Goal: Register for event/course

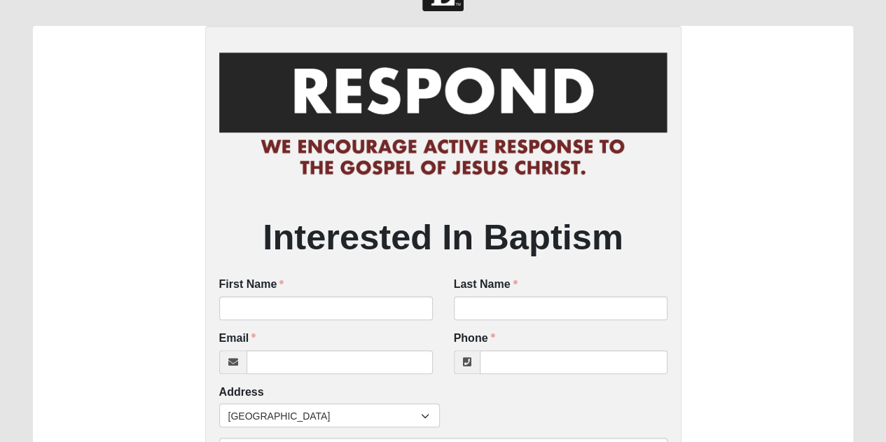
scroll to position [70, 0]
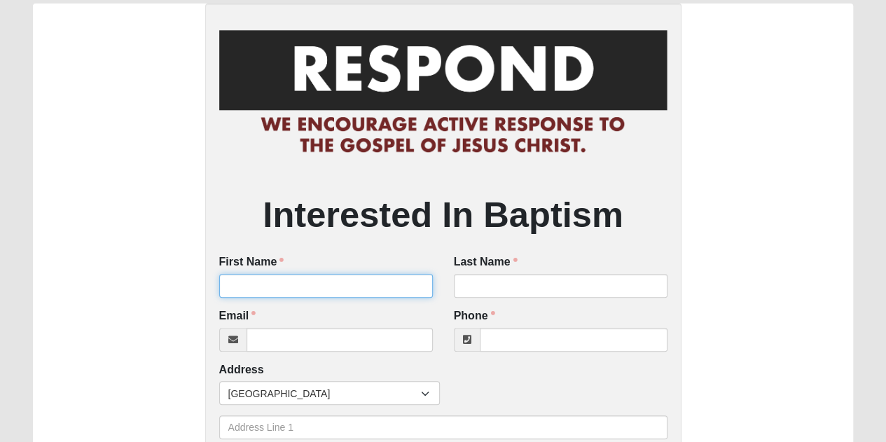
click at [272, 276] on input "First Name" at bounding box center [326, 286] width 214 height 24
type input "[PERSON_NAME]"
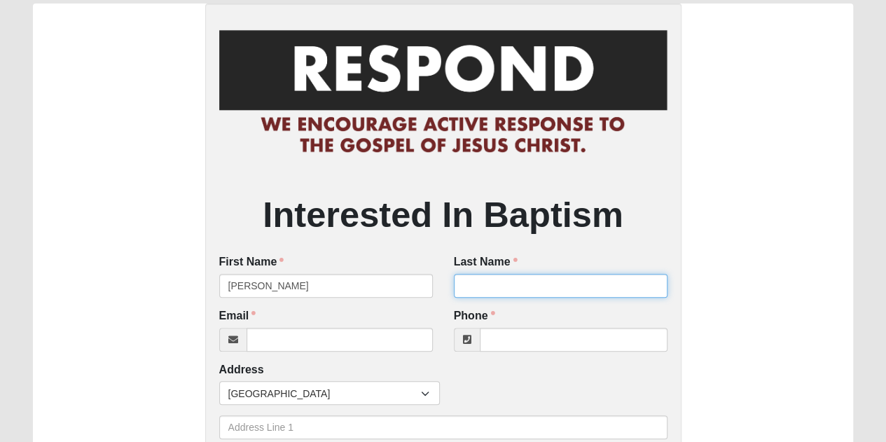
click at [543, 278] on input "Last Name" at bounding box center [561, 286] width 214 height 24
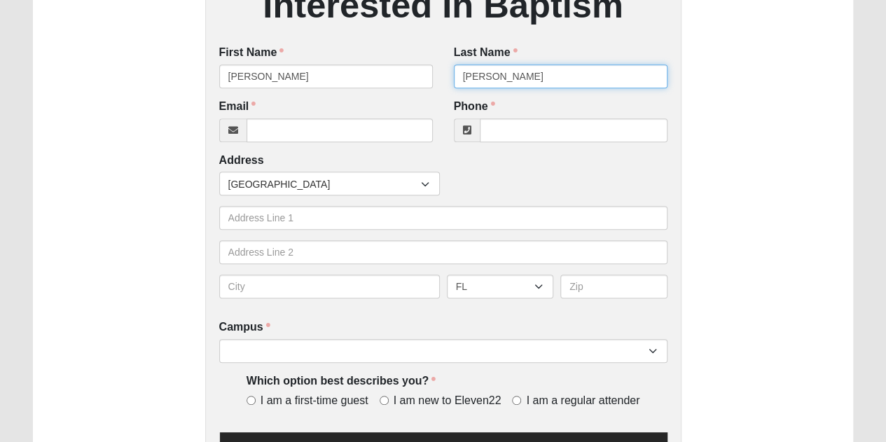
scroll to position [280, 0]
type input "Pyle"
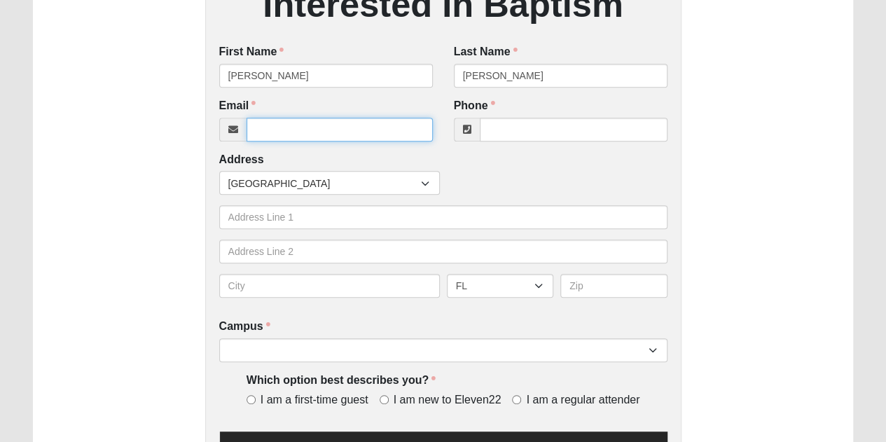
click at [258, 121] on input "Email" at bounding box center [340, 130] width 186 height 24
type input "[EMAIL_ADDRESS][DOMAIN_NAME]"
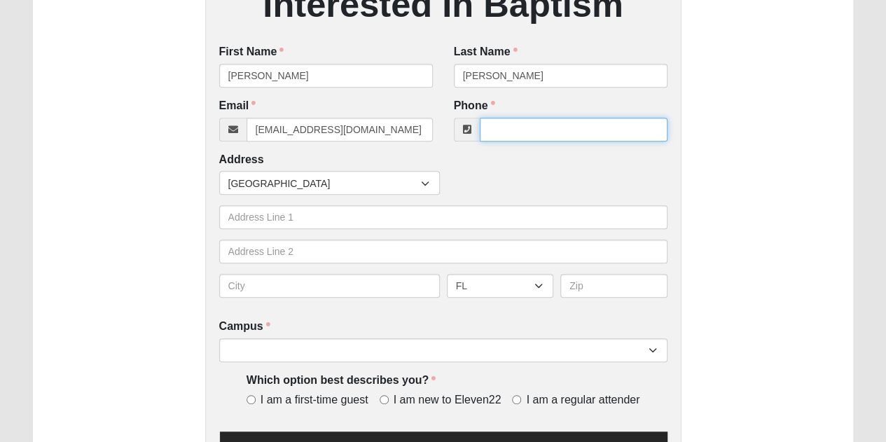
click at [500, 127] on input "Phone" at bounding box center [574, 130] width 188 height 24
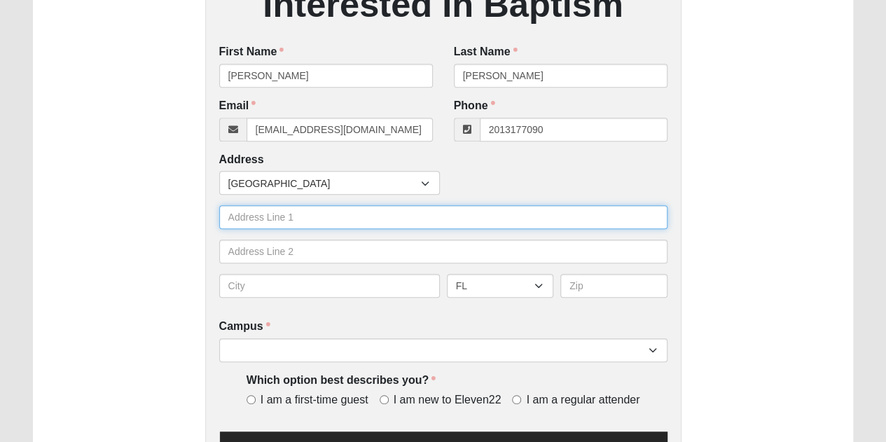
type input "[PHONE_NUMBER]"
click at [338, 224] on input "text" at bounding box center [443, 217] width 448 height 24
type input "12585 FLAGLER CENTER BLVD"
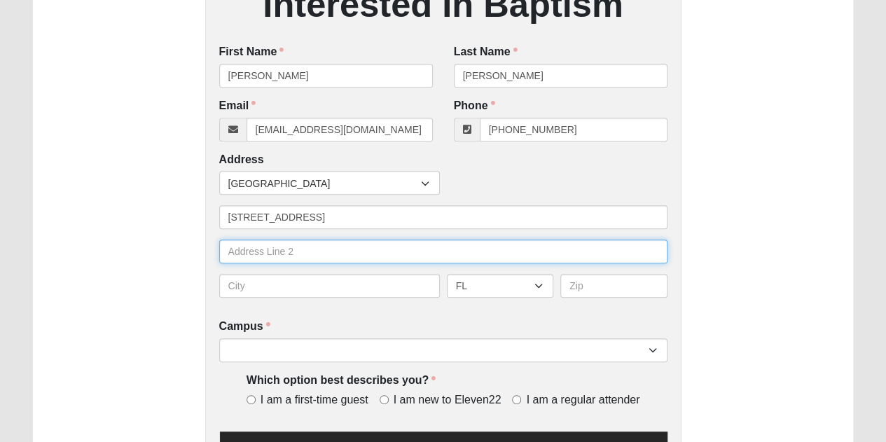
type input "Apt 9112"
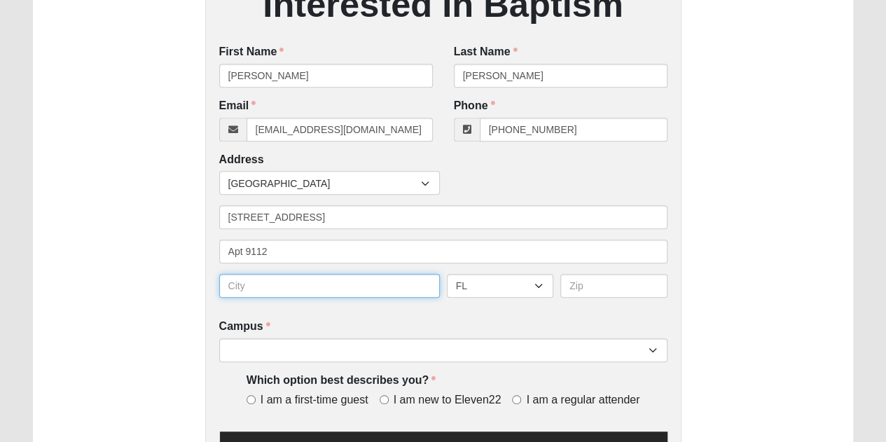
type input "JACKSONVILLE"
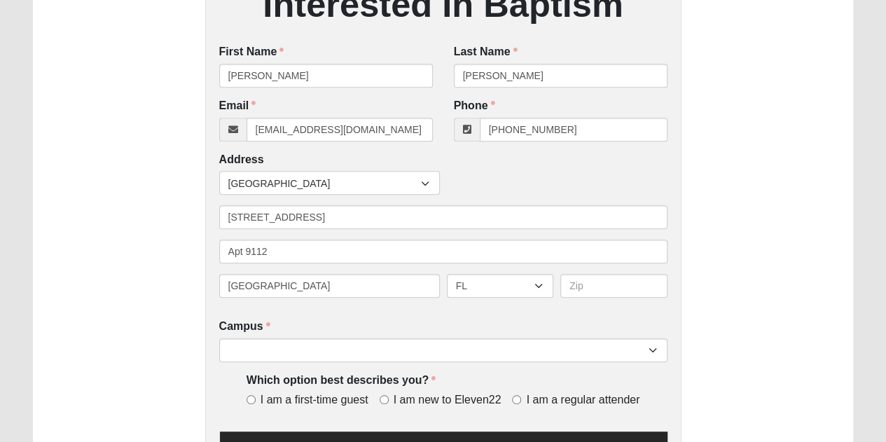
type input "32258"
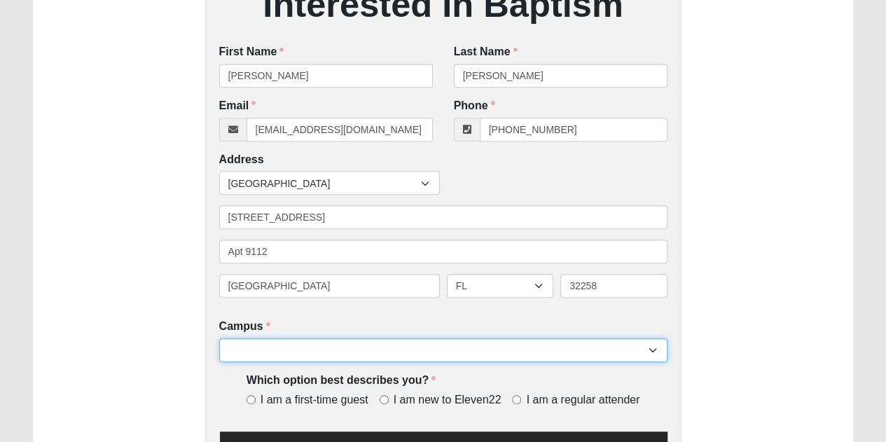
click at [301, 347] on select "Arlington Baymeadows Eleven22 Online Fleming Island Jesup Mandarin North Jax Or…" at bounding box center [443, 350] width 448 height 24
select select "3"
click at [219, 339] on select "Arlington Baymeadows Eleven22 Online Fleming Island Jesup Mandarin North Jax Or…" at bounding box center [443, 350] width 448 height 24
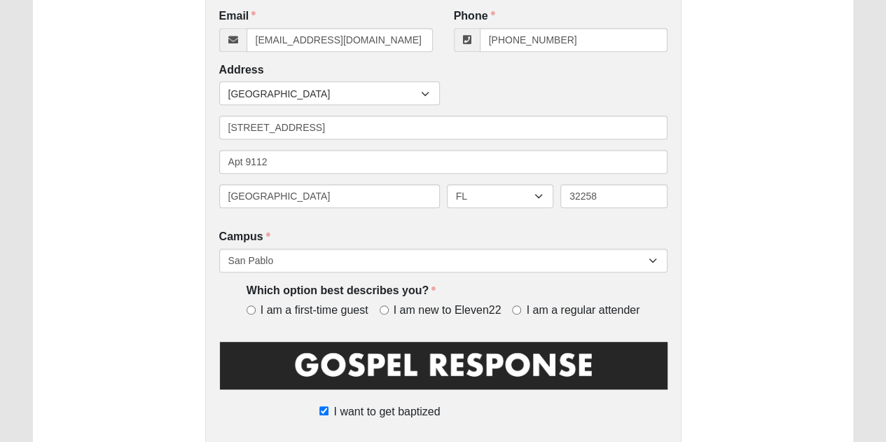
scroll to position [371, 0]
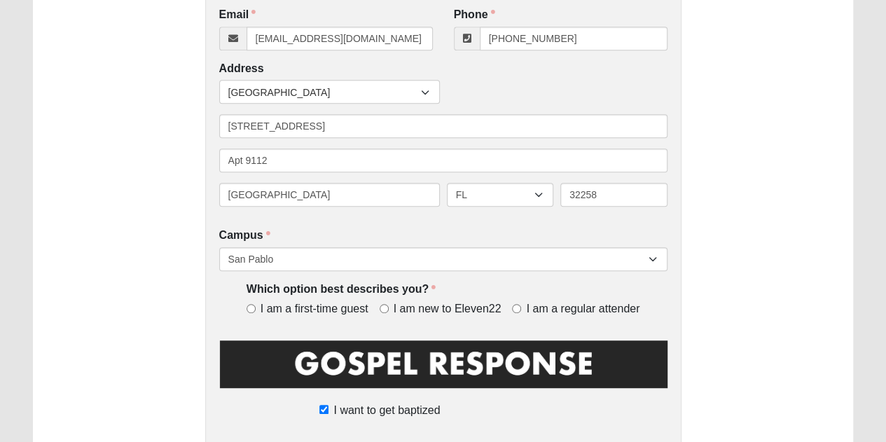
click at [593, 310] on span "I am a regular attender" at bounding box center [582, 309] width 113 height 16
click at [521, 310] on input "I am a regular attender" at bounding box center [516, 308] width 9 height 9
radio input "true"
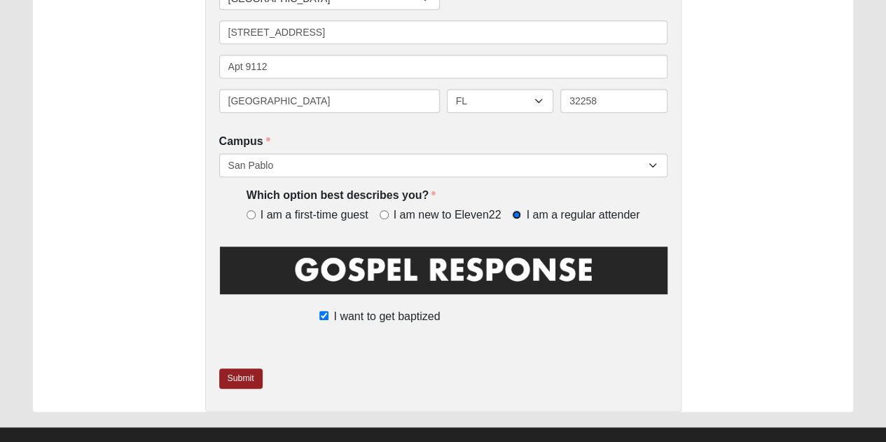
scroll to position [486, 0]
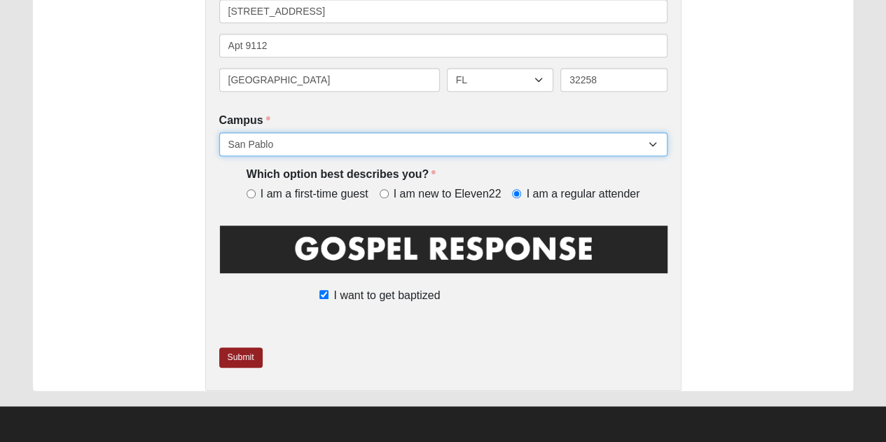
click at [331, 139] on select "Arlington Baymeadows Eleven22 Online Fleming Island Jesup Mandarin North Jax Or…" at bounding box center [443, 144] width 448 height 24
select select "11"
click at [219, 133] on select "Arlington Baymeadows Eleven22 Online Fleming Island Jesup Mandarin North Jax Or…" at bounding box center [443, 144] width 448 height 24
click at [317, 146] on select "Arlington Baymeadows Eleven22 Online Fleming Island Jesup Mandarin North Jax Or…" at bounding box center [443, 144] width 448 height 24
select select "3"
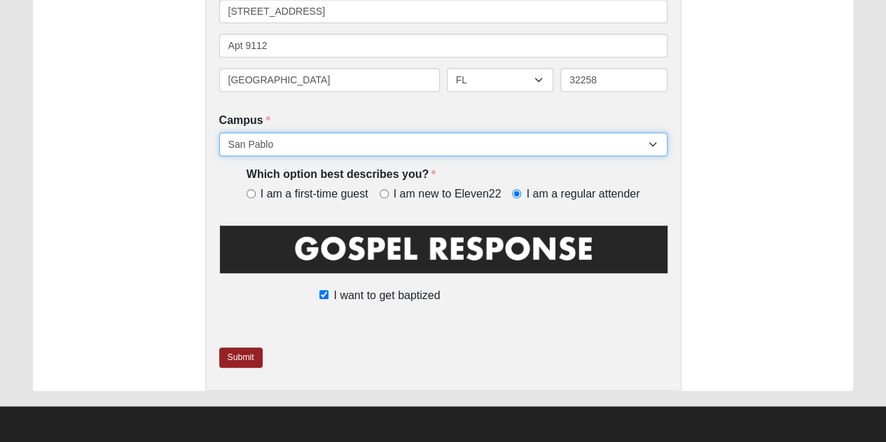
click at [219, 133] on select "Arlington Baymeadows Eleven22 Online Fleming Island Jesup Mandarin North Jax Or…" at bounding box center [443, 144] width 448 height 24
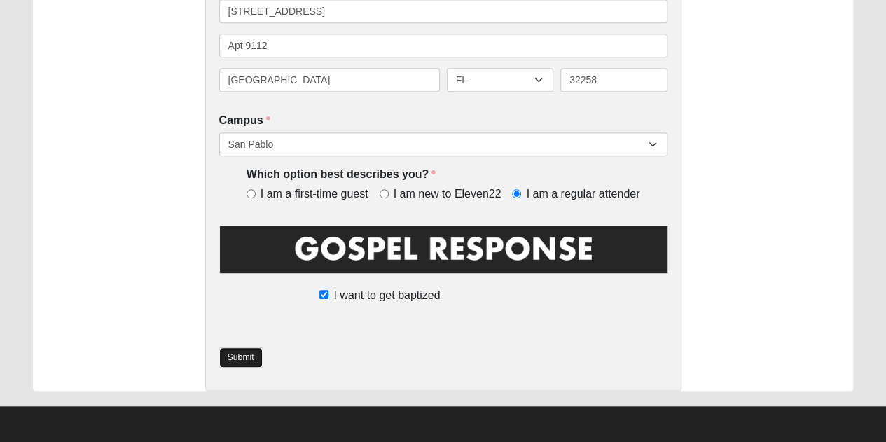
click at [223, 362] on link "Submit" at bounding box center [240, 357] width 43 height 20
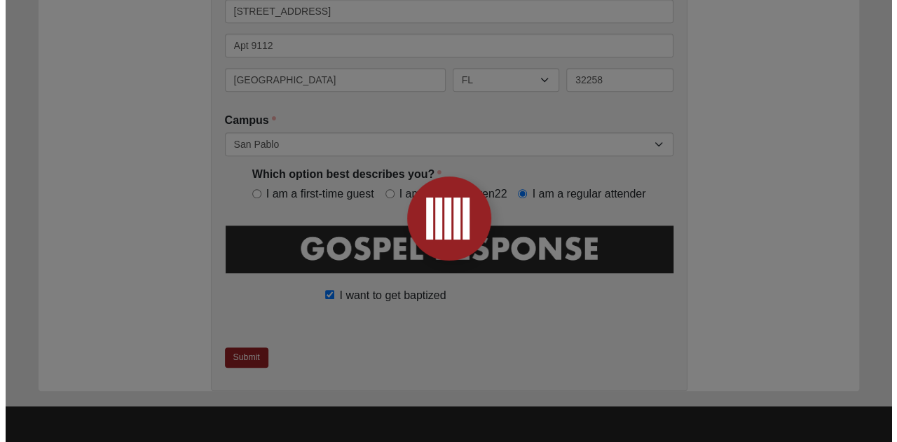
scroll to position [0, 0]
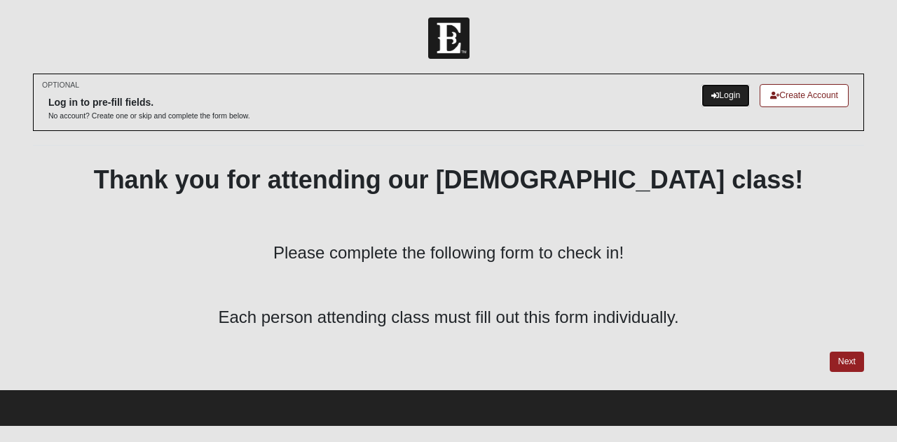
click at [716, 92] on link "Login" at bounding box center [725, 95] width 48 height 23
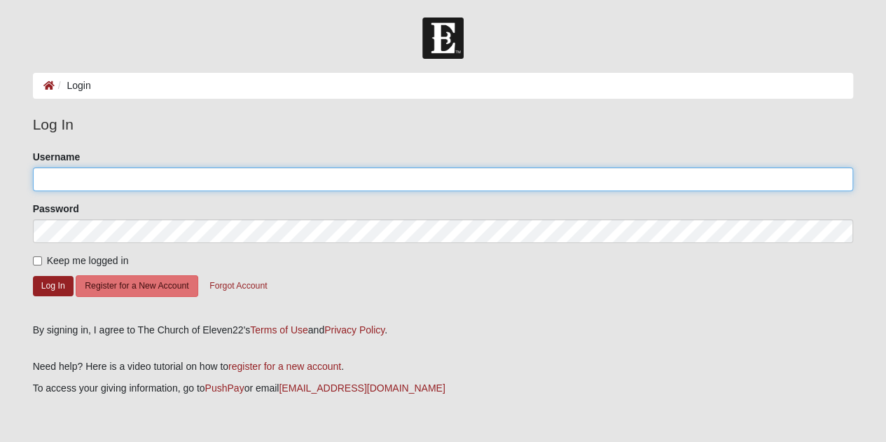
click at [140, 184] on input "Username" at bounding box center [443, 179] width 821 height 24
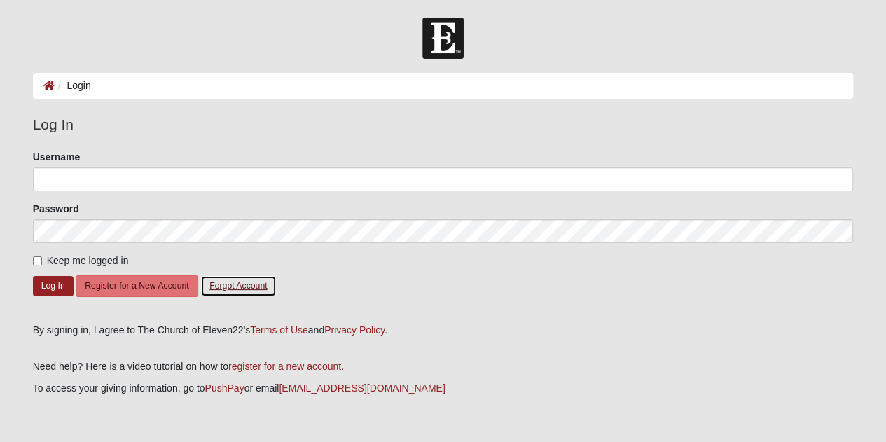
click at [258, 287] on button "Forgot Account" at bounding box center [238, 286] width 76 height 22
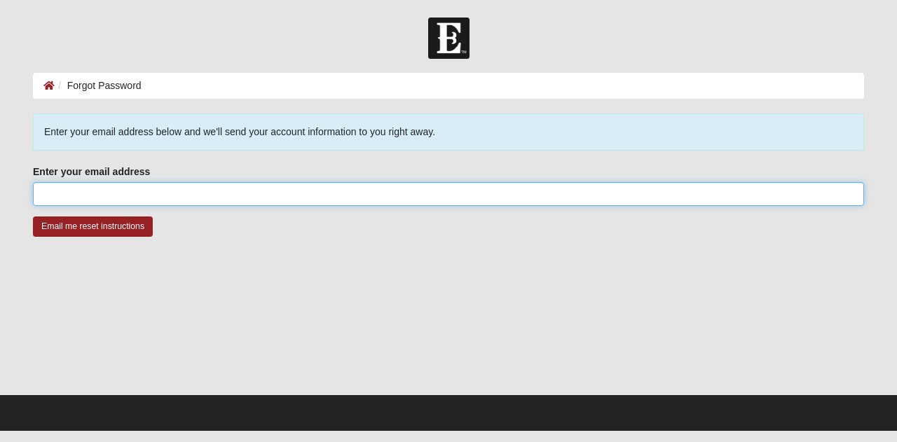
click at [62, 190] on input "Enter your email address" at bounding box center [448, 194] width 831 height 24
type input "jpyle2019@gmail.com"
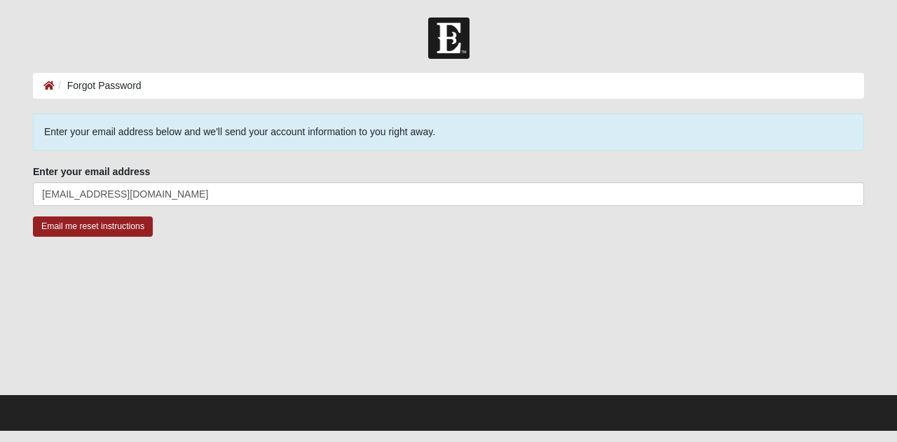
click at [129, 236] on div "Email me reset instructions" at bounding box center [448, 234] width 831 height 37
click at [129, 230] on input "Email me reset instructions" at bounding box center [93, 226] width 120 height 20
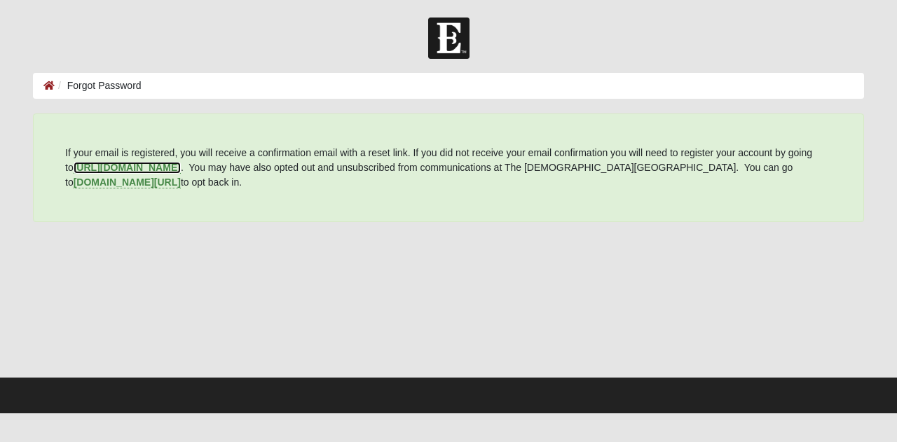
click at [125, 172] on b "https://my.coe22.com/register" at bounding box center [127, 167] width 107 height 11
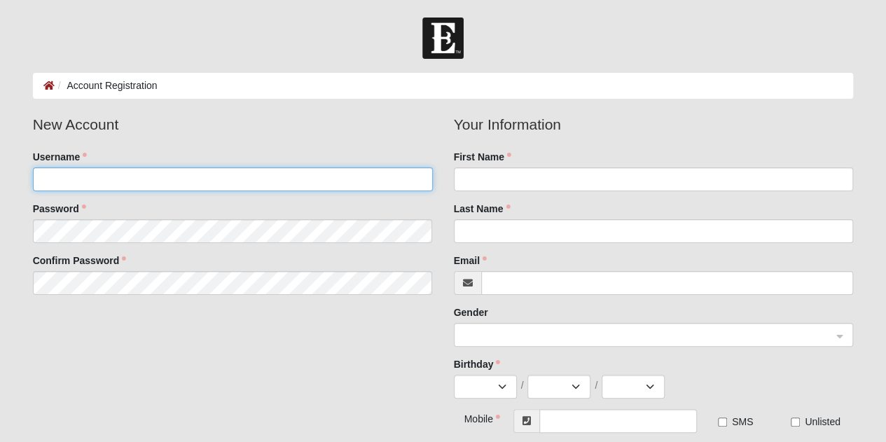
click at [304, 183] on input "Username" at bounding box center [233, 179] width 400 height 24
paste input "Justin_pyle"
type input "Justin_pyle"
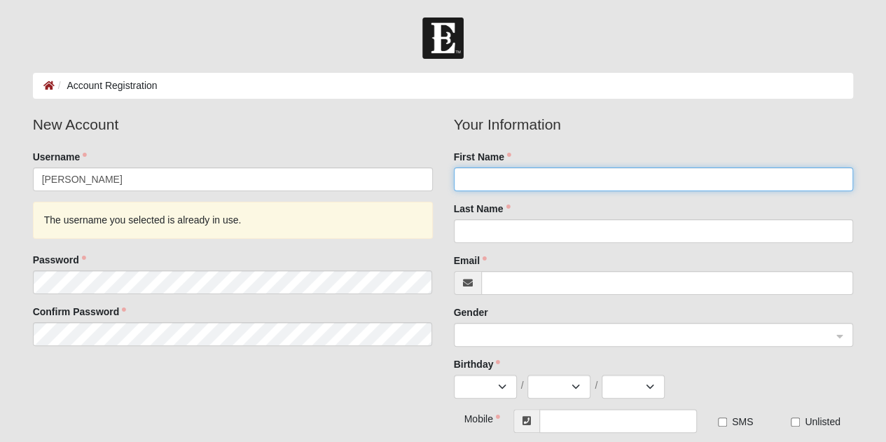
click at [586, 176] on input "First Name" at bounding box center [654, 179] width 400 height 24
type input "j"
type input "Justin"
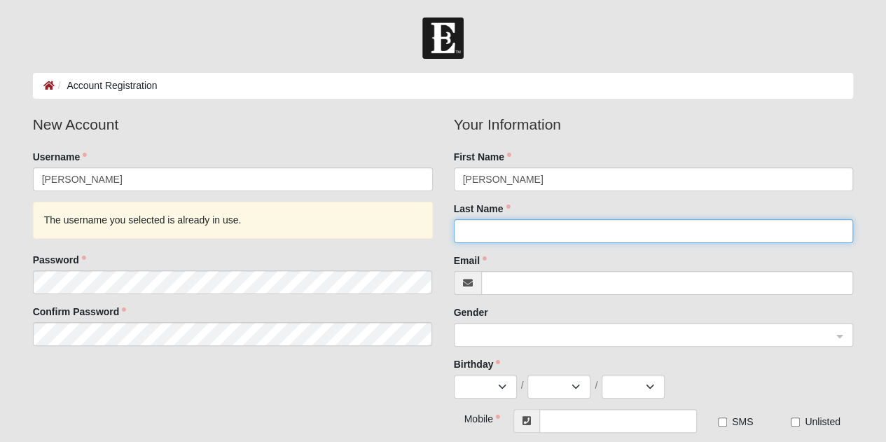
click at [516, 232] on input "Last Name" at bounding box center [654, 231] width 400 height 24
type input "Pyle"
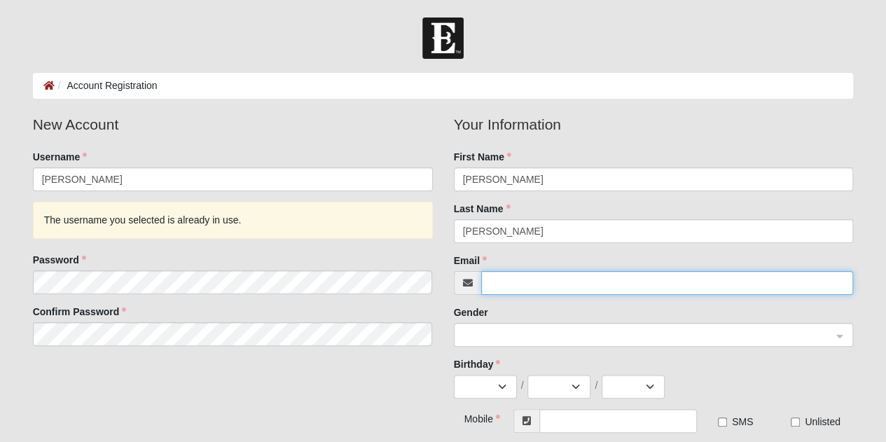
click at [499, 279] on input "Email" at bounding box center [667, 283] width 373 height 24
click at [485, 331] on span at bounding box center [647, 335] width 369 height 15
type input "jpyle2019@gmail.com"
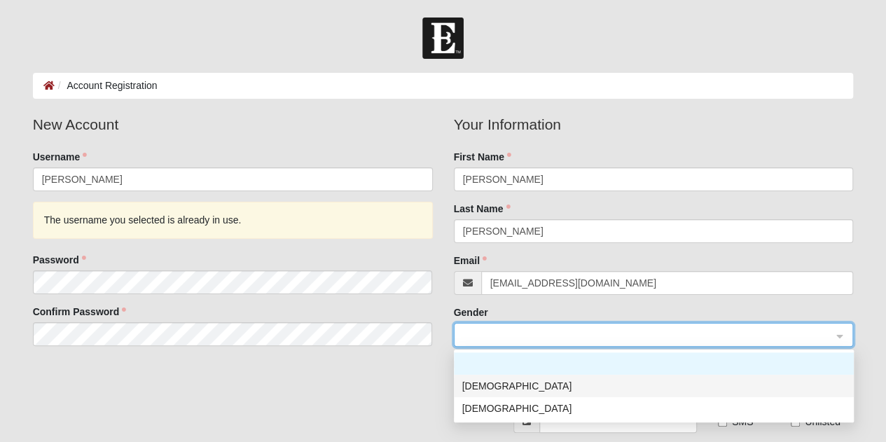
click at [485, 378] on div "Male" at bounding box center [653, 385] width 383 height 15
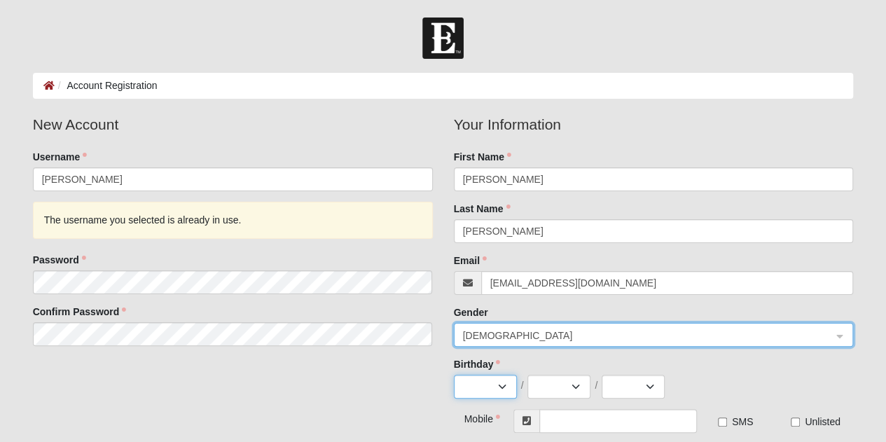
click at [485, 383] on select "Jan Feb Mar Apr May Jun Jul Aug Sep Oct Nov Dec" at bounding box center [485, 387] width 63 height 24
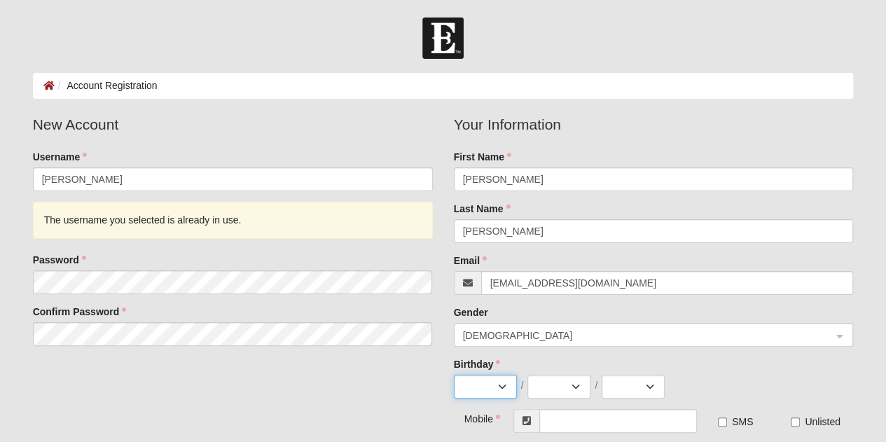
select select "9"
click at [454, 375] on select "Jan Feb Mar Apr May Jun Jul Aug Sep Oct Nov Dec" at bounding box center [485, 387] width 63 height 24
click at [540, 392] on select "1 2 3 4 5 6 7 8 9 10 11 12 13 14 15 16 17 18 19 20 21 22 23 24 25 26 27 28 29 30" at bounding box center [558, 387] width 63 height 24
click at [527, 375] on select "1 2 3 4 5 6 7 8 9 10 11 12 13 14 15 16 17 18 19 20 21 22 23 24 25 26 27 28 29 30" at bounding box center [558, 387] width 63 height 24
click at [556, 395] on select "1 2 3 4 5 6 7 8 9 10 11 12 13 14 15 16 17 18 19 20 21 22 23 24 25 26 27 28 29 30" at bounding box center [558, 387] width 63 height 24
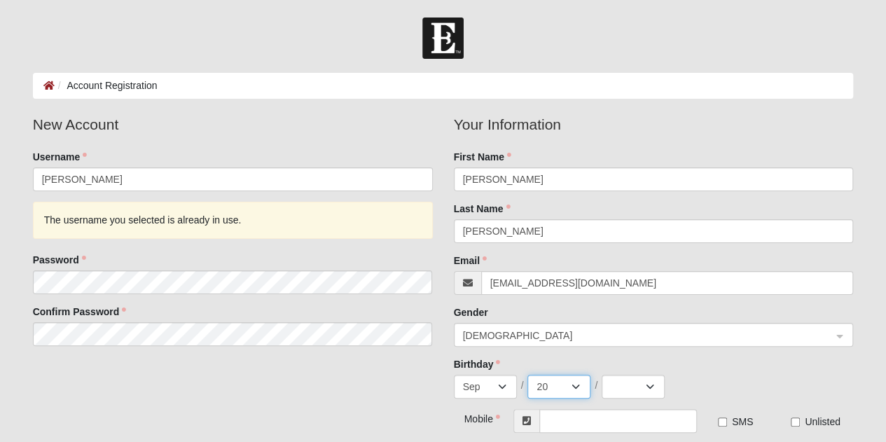
select select "19"
click at [527, 375] on select "1 2 3 4 5 6 7 8 9 10 11 12 13 14 15 16 17 18 19 20 21 22 23 24 25 26 27 28 29 30" at bounding box center [558, 387] width 63 height 24
click at [626, 387] on select "2025 2024 2023 2022 2021 2020 2019 2018 2017 2016 2015 2014 2013 2012 2011 2010…" at bounding box center [633, 387] width 63 height 24
select select "2000"
click at [602, 375] on select "2025 2024 2023 2022 2021 2020 2019 2018 2017 2016 2015 2014 2013 2012 2011 2010…" at bounding box center [633, 387] width 63 height 24
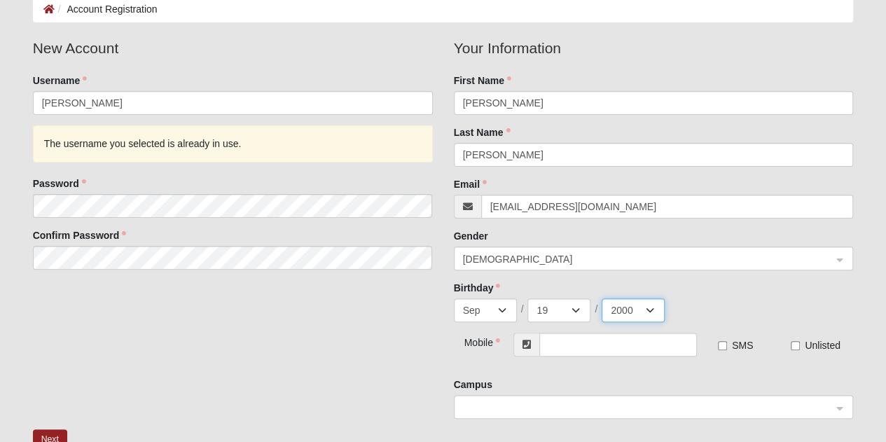
scroll to position [140, 0]
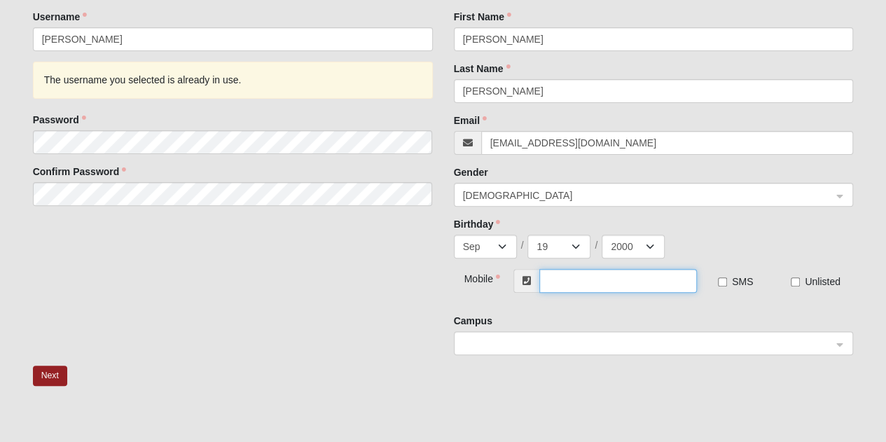
click at [595, 286] on input "text" at bounding box center [618, 281] width 158 height 24
type input "[PHONE_NUMBER]"
click at [729, 281] on label "SMS" at bounding box center [735, 282] width 35 height 14
click at [727, 281] on input "SMS" at bounding box center [722, 281] width 9 height 9
checkbox input "true"
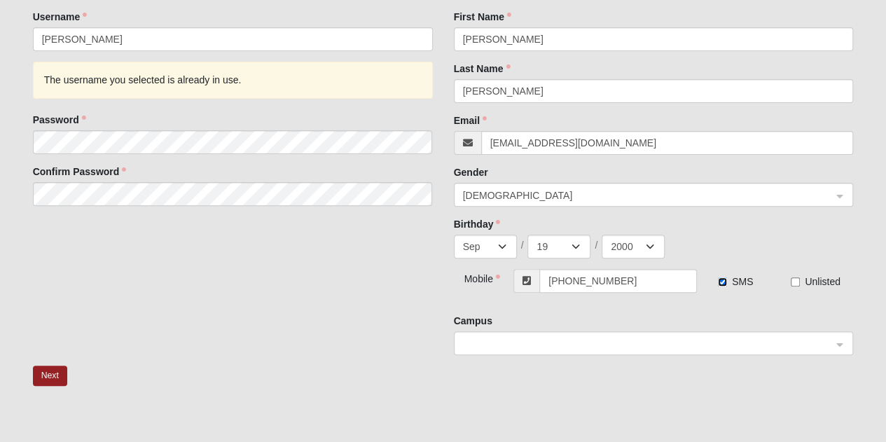
click at [562, 349] on span at bounding box center [647, 343] width 369 height 15
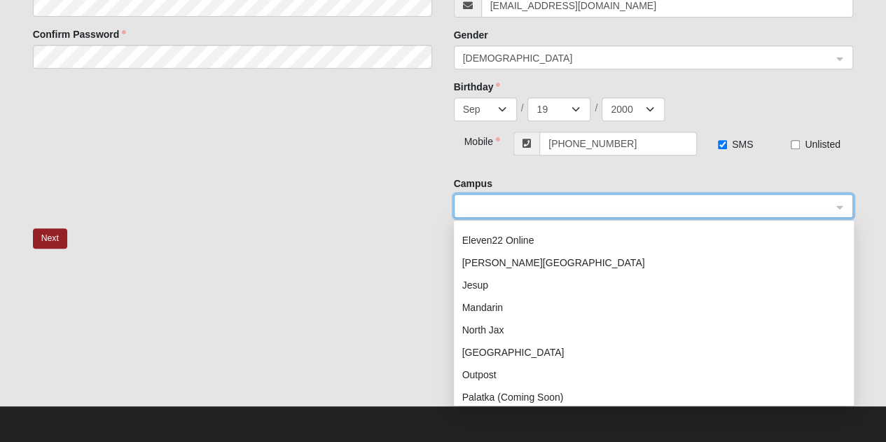
scroll to position [109, 0]
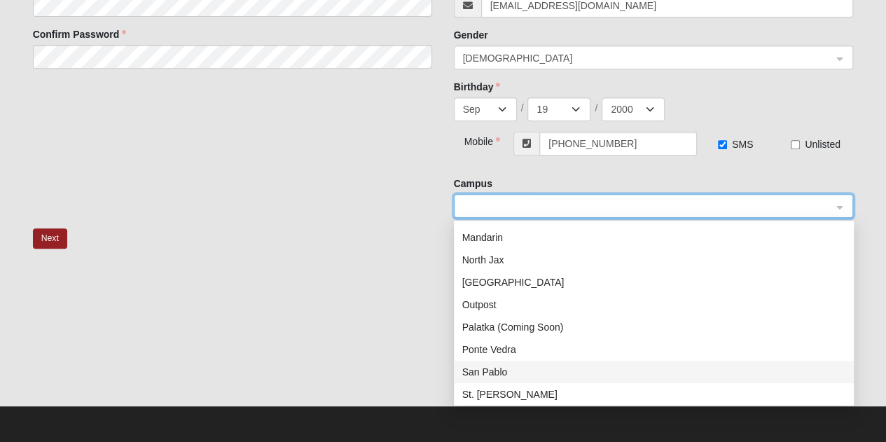
click at [508, 378] on div "San Pablo" at bounding box center [653, 371] width 383 height 15
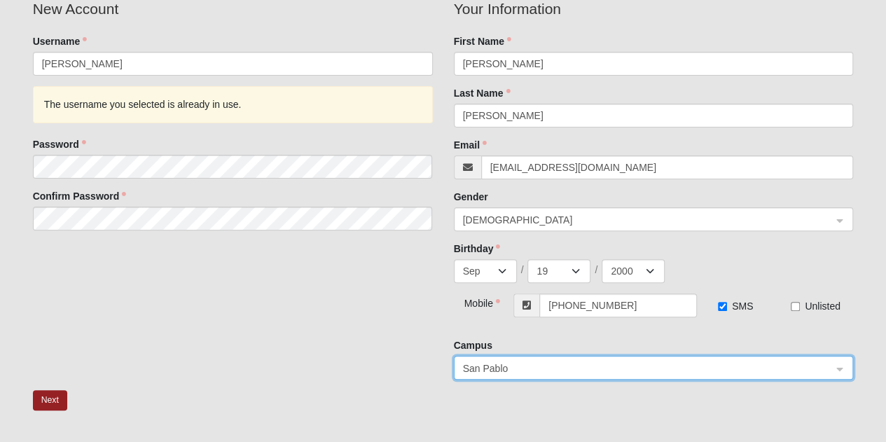
scroll to position [137, 0]
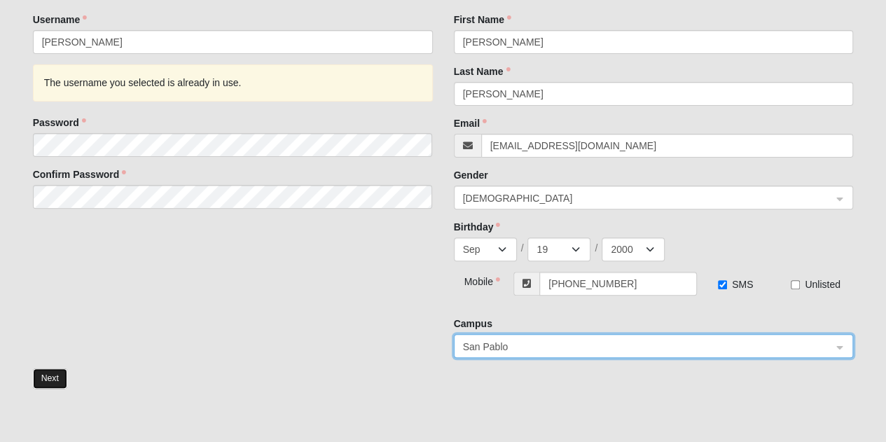
click at [48, 371] on button "Next" at bounding box center [50, 378] width 34 height 20
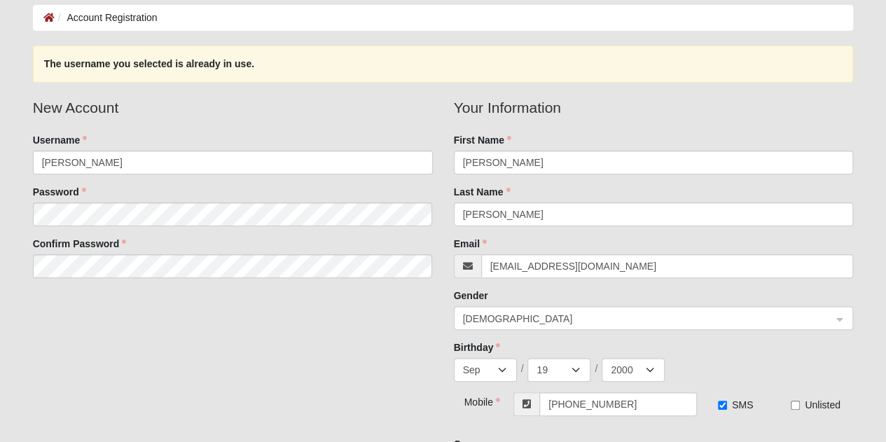
scroll to position [48, 0]
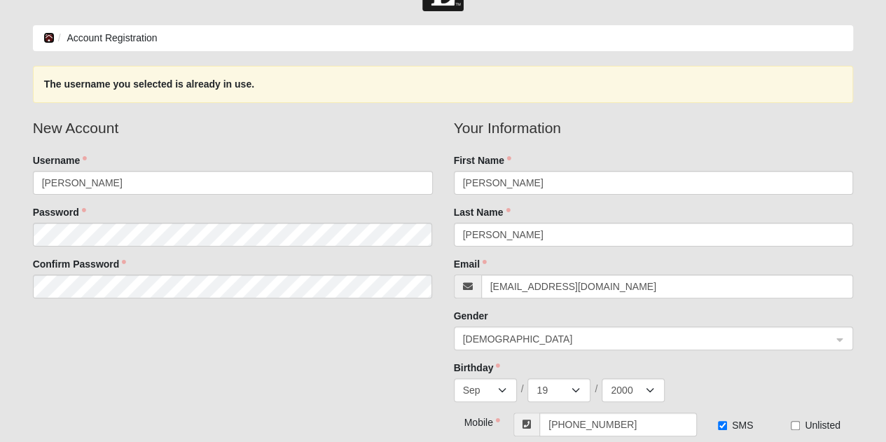
click at [43, 37] on icon at bounding box center [48, 38] width 11 height 10
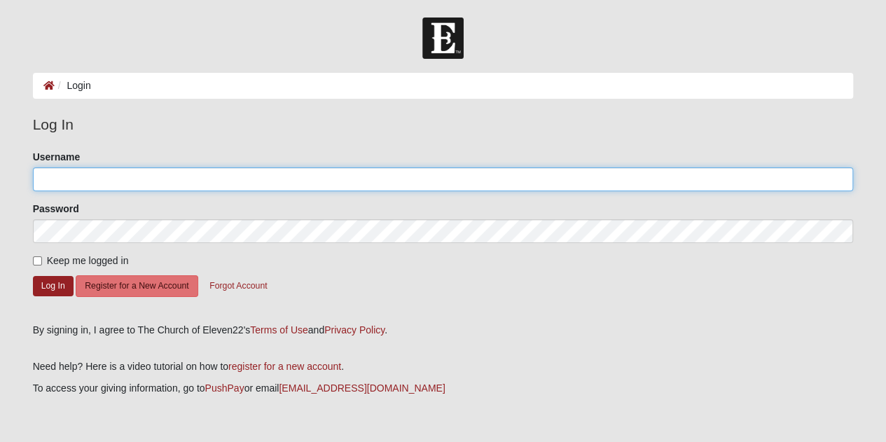
click at [101, 177] on input "Username" at bounding box center [443, 179] width 821 height 24
paste input "[PERSON_NAME]"
type input "[PERSON_NAME]"
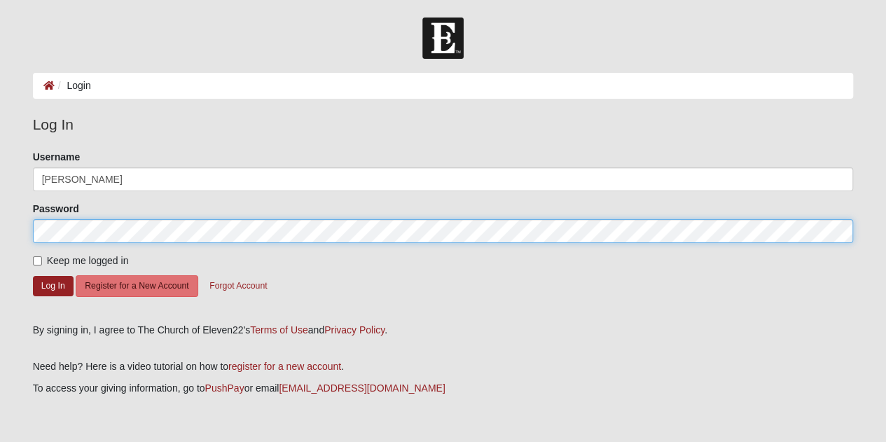
click at [33, 276] on button "Log In" at bounding box center [53, 286] width 41 height 20
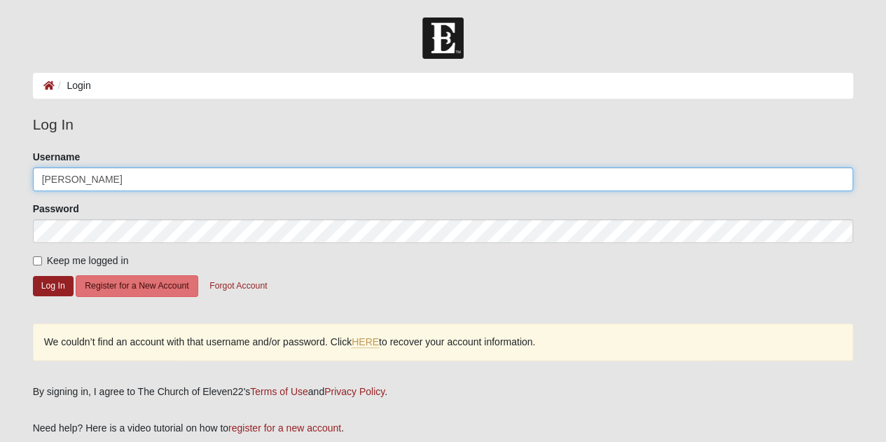
click at [193, 188] on input "[PERSON_NAME]" at bounding box center [443, 179] width 821 height 24
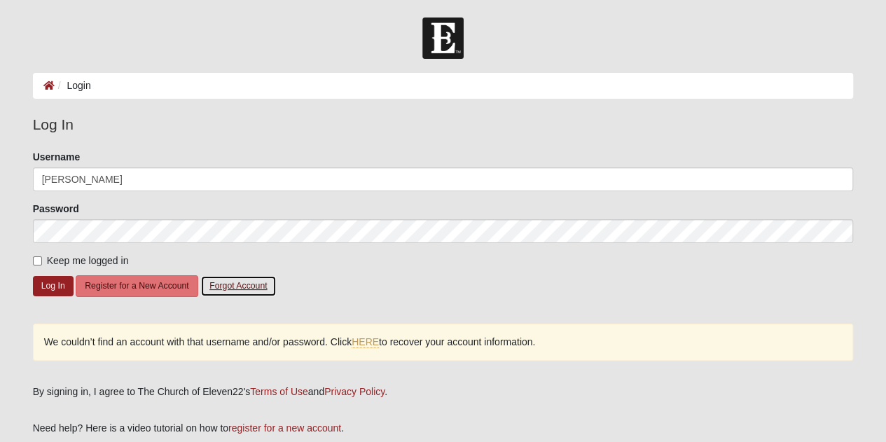
click at [219, 287] on button "Forgot Account" at bounding box center [238, 286] width 76 height 22
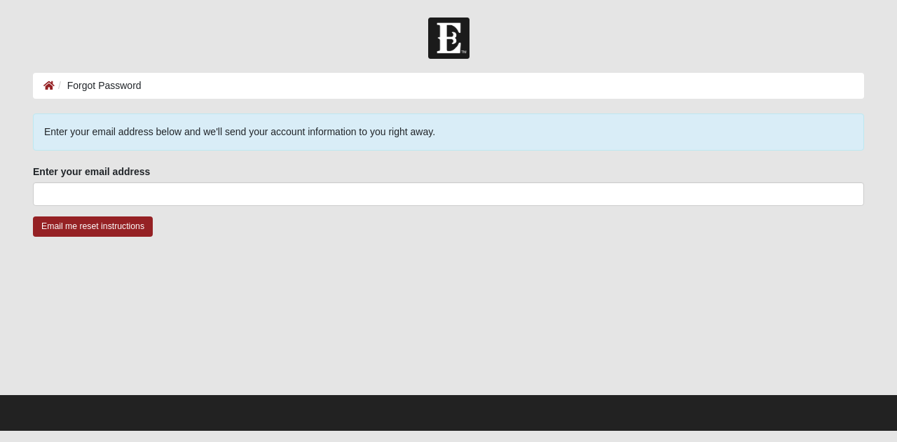
click at [361, 159] on div "Enter your email address below and we'll send your account information to you r…" at bounding box center [448, 183] width 831 height 140
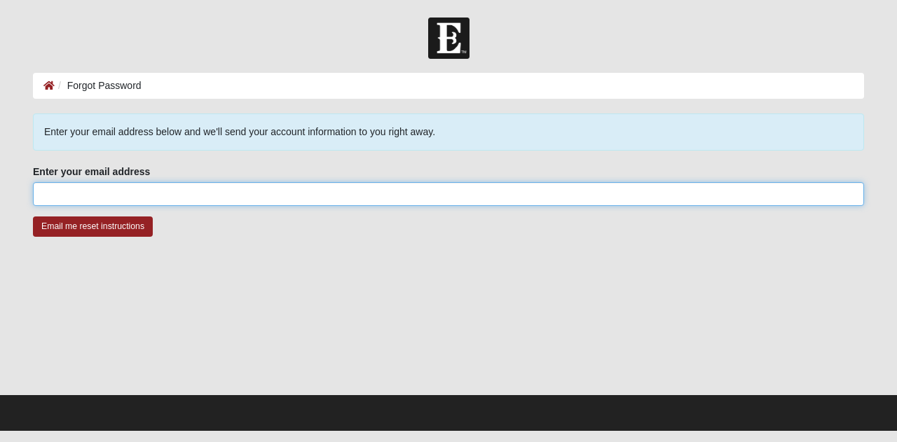
click at [335, 182] on input "Enter your email address" at bounding box center [448, 194] width 831 height 24
type input "[PERSON_NAME]"
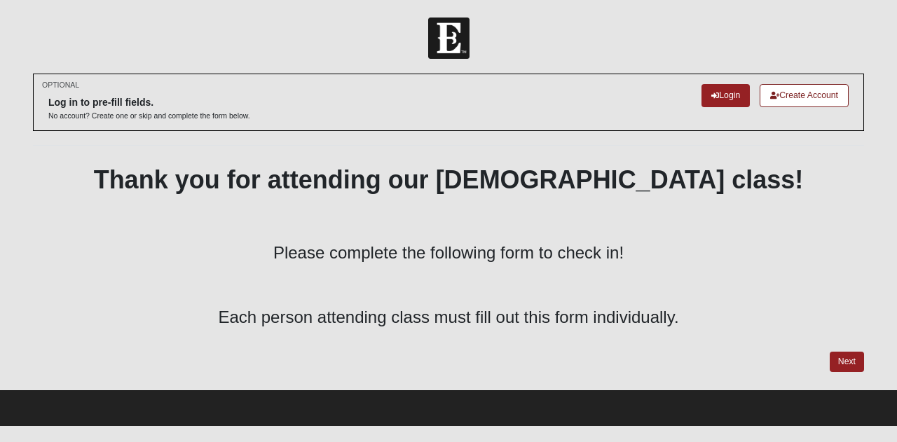
click at [706, 82] on div "OPTIONAL Log in to pre-fill fields. No account? Create one or skip and complete…" at bounding box center [448, 102] width 831 height 57
click at [706, 89] on link "Login" at bounding box center [725, 95] width 48 height 23
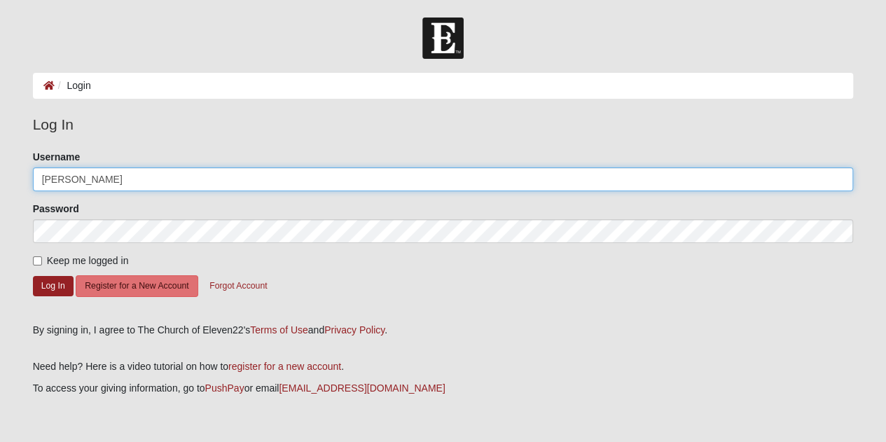
type input "Justin_pyle"
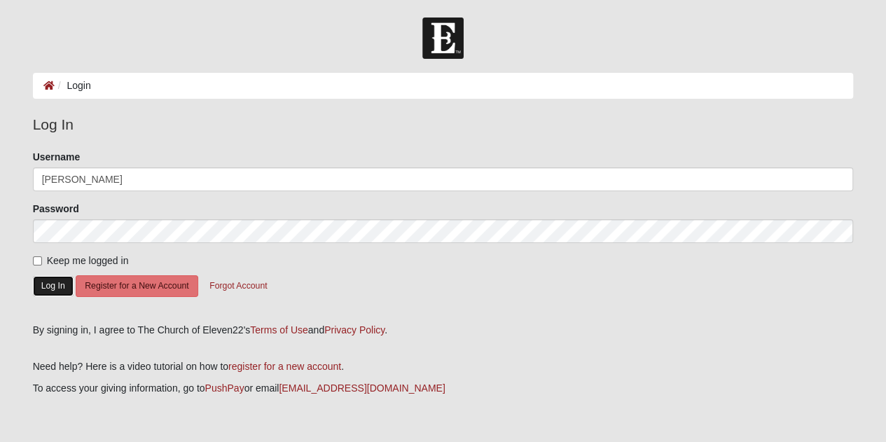
click at [57, 284] on button "Log In" at bounding box center [53, 286] width 41 height 20
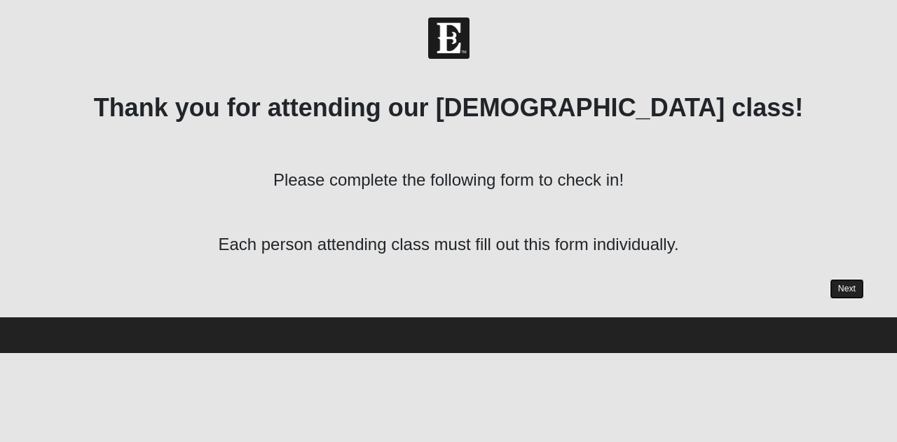
click at [843, 288] on link "Next" at bounding box center [846, 289] width 34 height 20
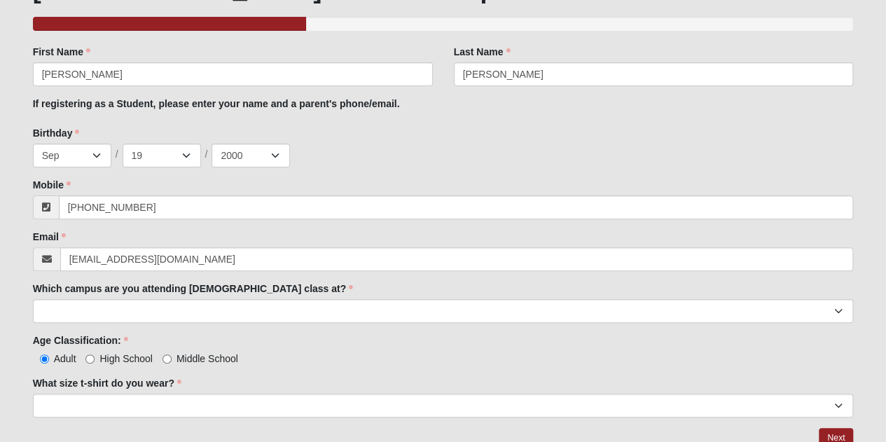
scroll to position [140, 0]
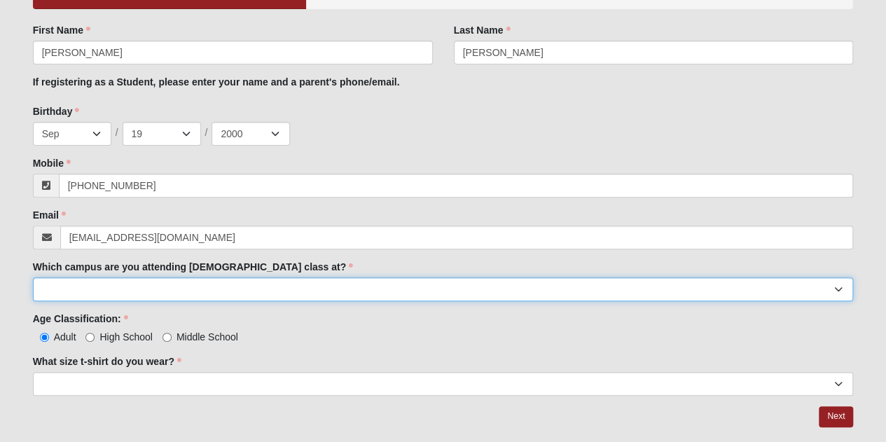
click at [283, 287] on select "Arlington Baymeadows Eleven22 Online Fleming Island Jesup Mandarin North Jax Or…" at bounding box center [443, 289] width 821 height 24
select select "3"
click at [33, 277] on select "Arlington Baymeadows Eleven22 Online Fleming Island Jesup Mandarin North Jax Or…" at bounding box center [443, 289] width 821 height 24
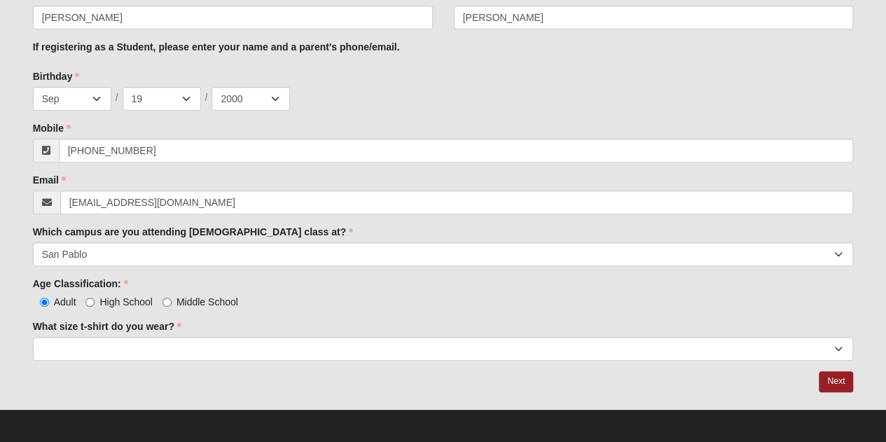
scroll to position [178, 0]
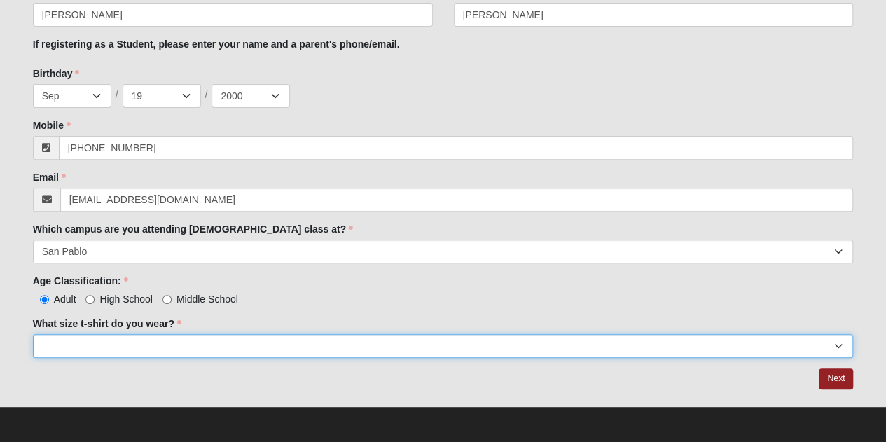
click at [132, 340] on select "Small Medium Large XL 2XL 3XL" at bounding box center [443, 346] width 821 height 24
select select "XL"
click at [33, 334] on select "Small Medium Large XL 2XL 3XL" at bounding box center [443, 346] width 821 height 24
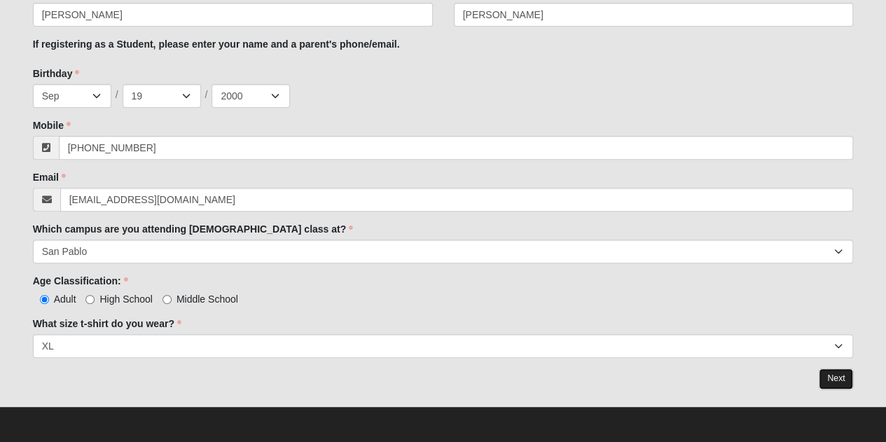
click at [836, 377] on link "Next" at bounding box center [836, 378] width 34 height 20
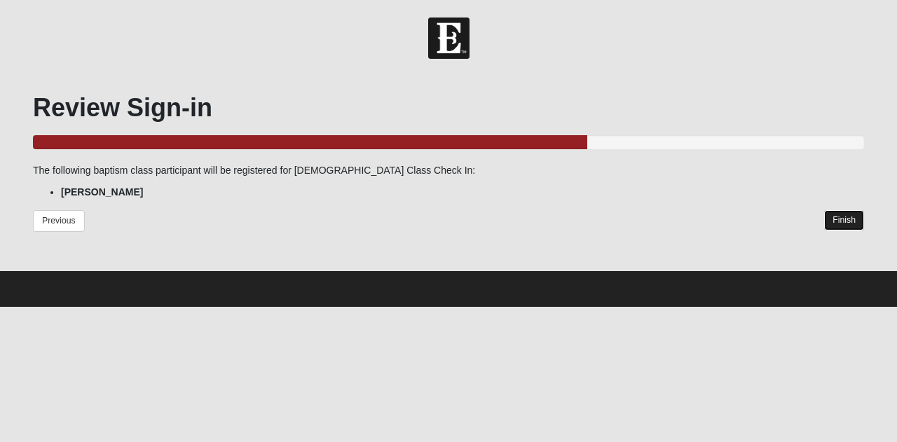
click at [850, 223] on link "Finish" at bounding box center [844, 220] width 40 height 20
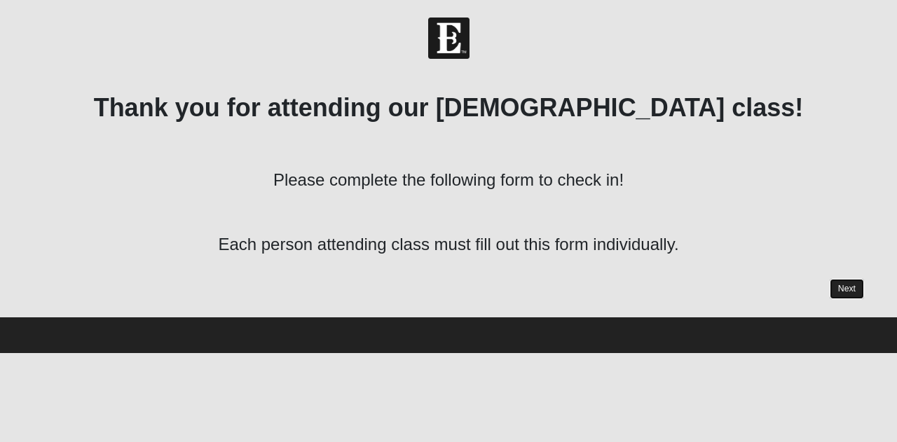
click at [848, 288] on link "Next" at bounding box center [846, 289] width 34 height 20
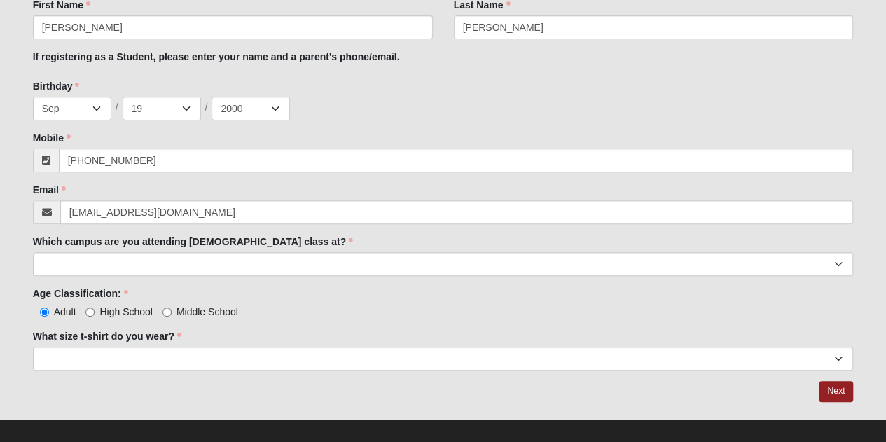
scroll to position [178, 0]
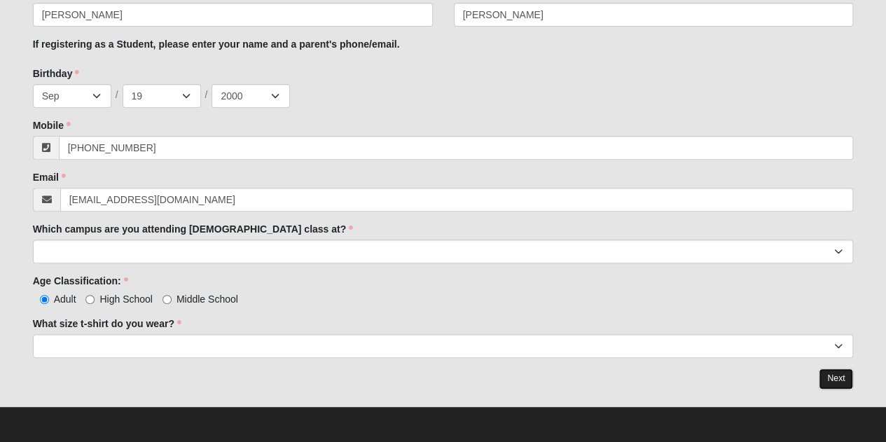
click at [846, 375] on link "Next" at bounding box center [836, 378] width 34 height 20
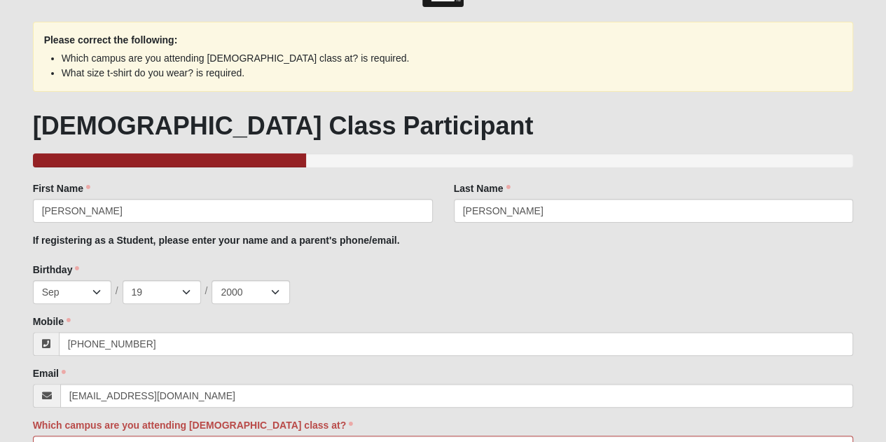
scroll to position [210, 0]
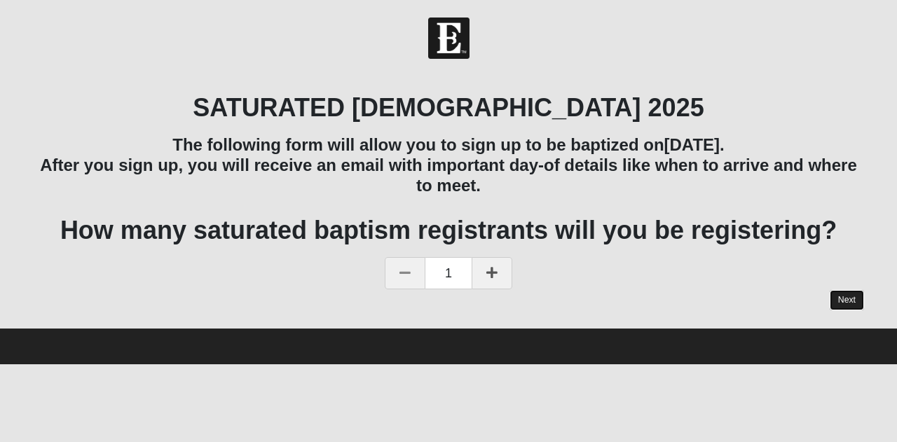
click at [829, 295] on link "Next" at bounding box center [846, 300] width 34 height 20
click at [111, 98] on body "Hello [PERSON_NAME] My Account Log Out 2025 Saturated Baptism: [DATE] Events 20…" at bounding box center [448, 182] width 897 height 364
click at [172, 144] on h3 "The following form will allow you to sign up to be baptized [DATE][DATE]. After…" at bounding box center [448, 165] width 831 height 60
click at [842, 298] on link "Next" at bounding box center [846, 300] width 34 height 20
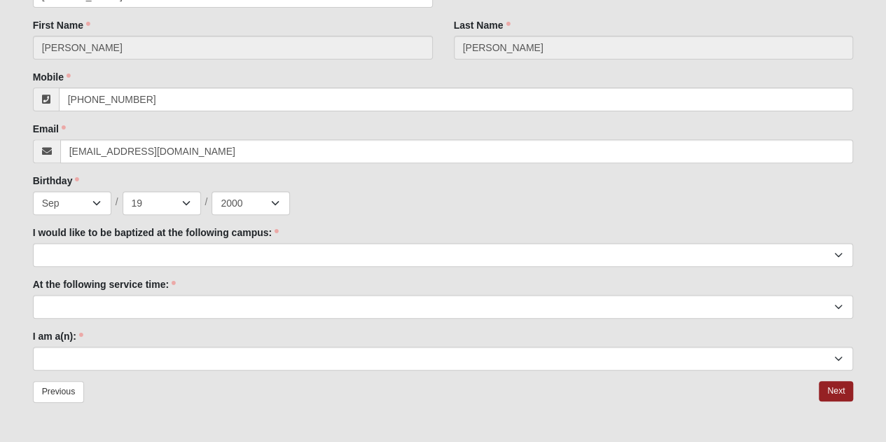
scroll to position [210, 0]
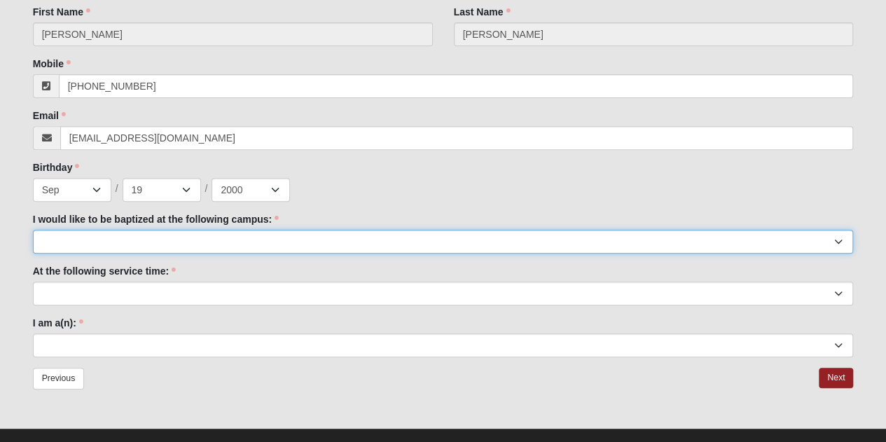
click at [274, 241] on select "[GEOGRAPHIC_DATA] [PERSON_NAME][GEOGRAPHIC_DATA] Jesup [GEOGRAPHIC_DATA] [GEOGR…" at bounding box center [443, 242] width 821 height 24
select select "3"
click at [33, 230] on select "[GEOGRAPHIC_DATA] [PERSON_NAME][GEOGRAPHIC_DATA] Jesup [GEOGRAPHIC_DATA] [GEOGR…" at bounding box center [443, 242] width 821 height 24
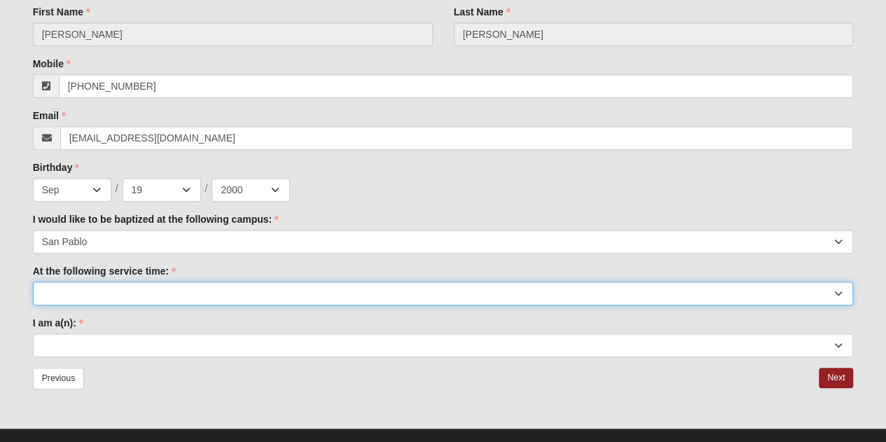
click at [102, 294] on select "9:00am 11:22am 4:22pm ([GEOGRAPHIC_DATA] and [PERSON_NAME][GEOGRAPHIC_DATA] Onl…" at bounding box center [443, 294] width 821 height 24
select select "9:00am"
click at [33, 282] on select "9:00am 11:22am 4:22pm ([GEOGRAPHIC_DATA] and [PERSON_NAME][GEOGRAPHIC_DATA] Onl…" at bounding box center [443, 294] width 821 height 24
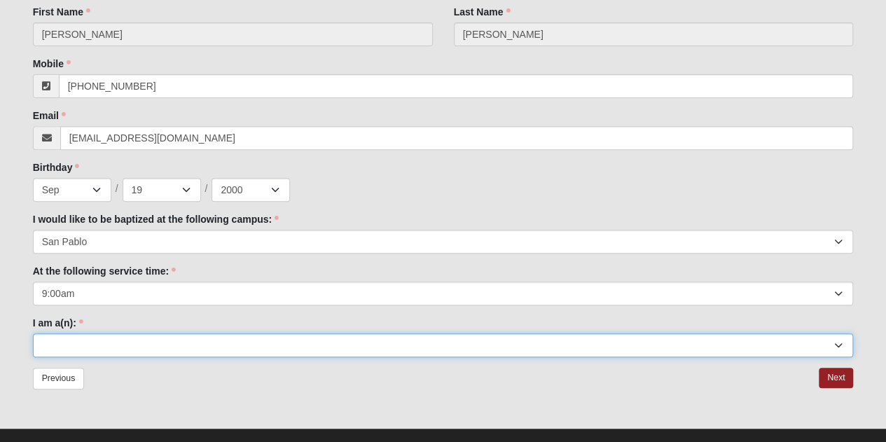
click at [99, 339] on select "Adult (25+) Young Adult (18-25) High School Student (8-12th Grade) Middle Schoo…" at bounding box center [443, 345] width 821 height 24
select select "Young Adult (18-25)"
click at [33, 333] on select "Adult (25+) Young Adult (18-25) High School Student (8-12th Grade) Middle Schoo…" at bounding box center [443, 345] width 821 height 24
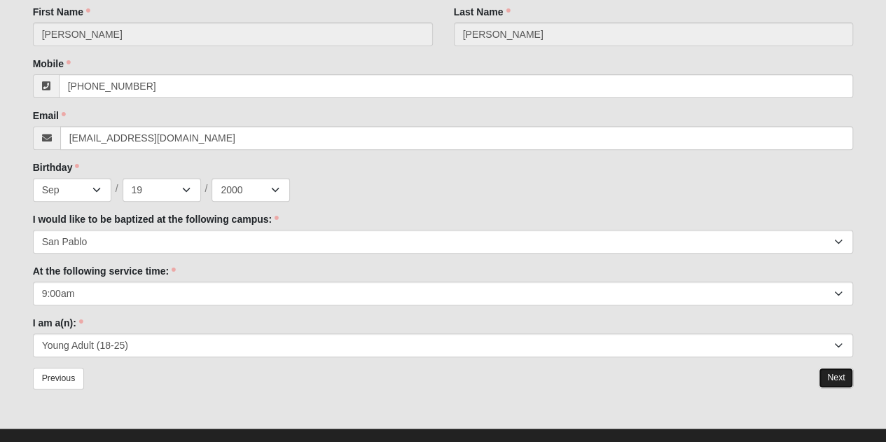
click at [834, 382] on link "Next" at bounding box center [836, 378] width 34 height 20
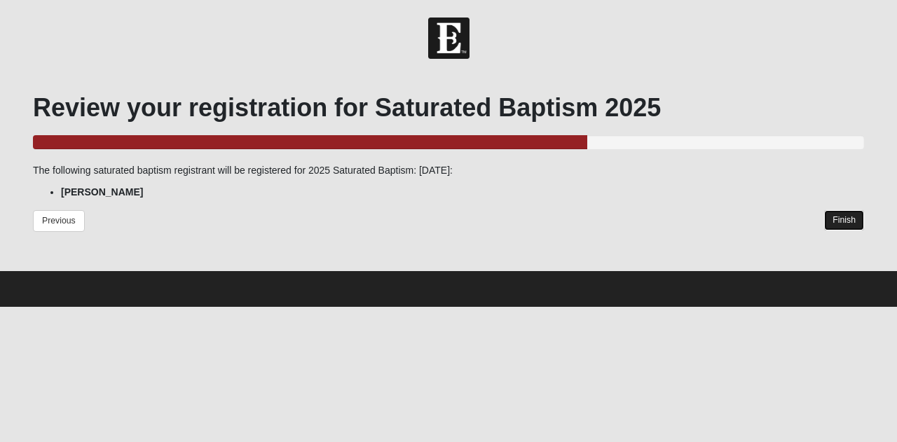
click at [837, 221] on link "Finish" at bounding box center [844, 220] width 40 height 20
